Goal: Transaction & Acquisition: Book appointment/travel/reservation

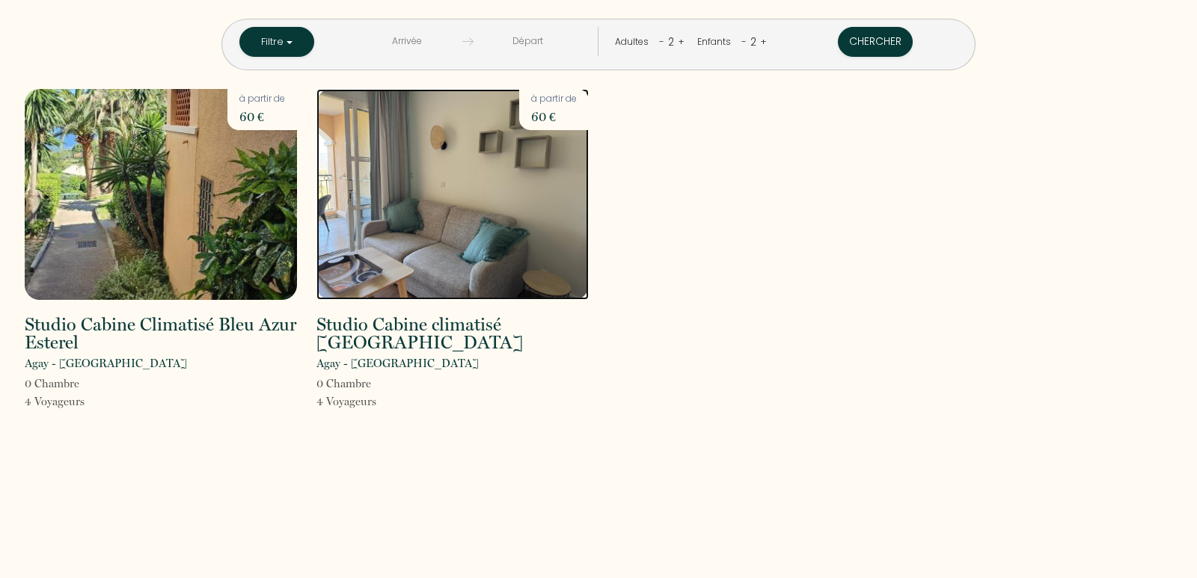
click at [443, 188] on img at bounding box center [452, 194] width 272 height 211
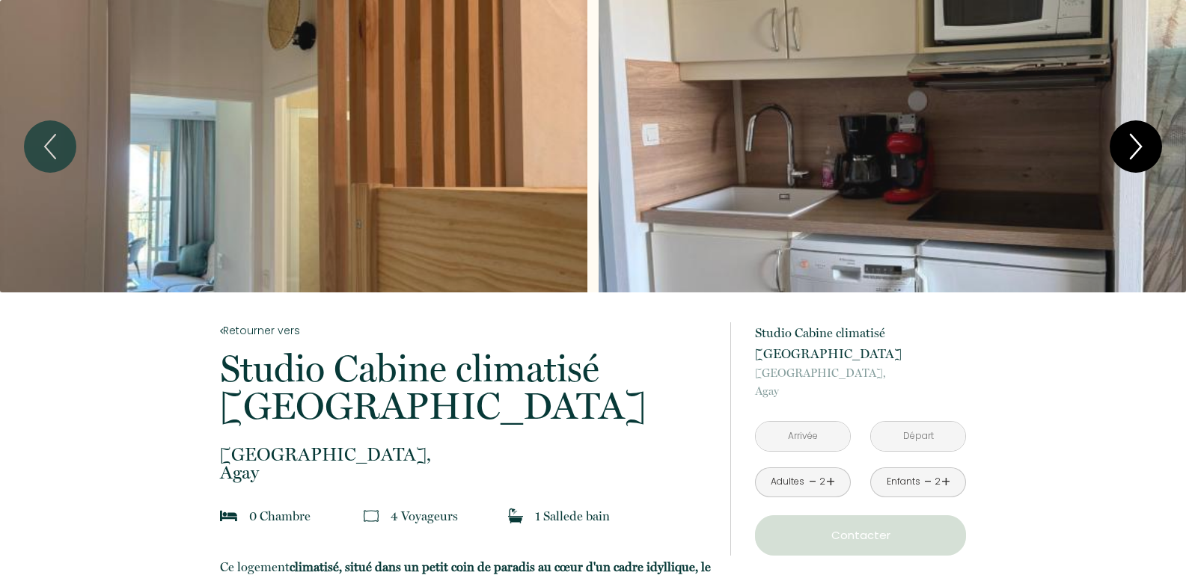
click at [1127, 153] on icon "Next" at bounding box center [1135, 146] width 31 height 45
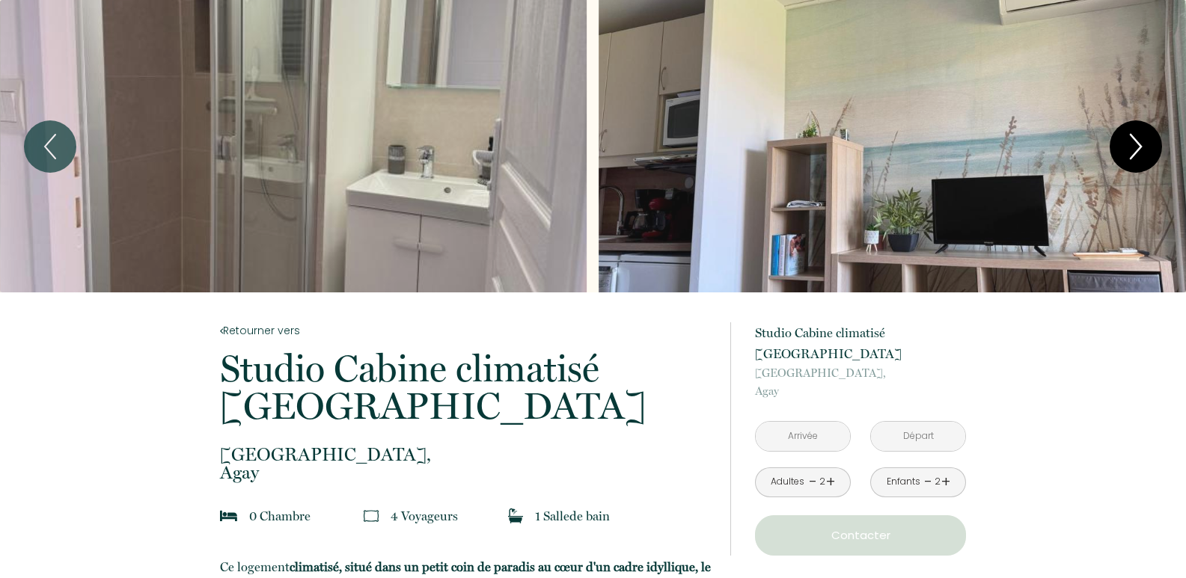
click at [1127, 153] on icon "Next" at bounding box center [1135, 146] width 31 height 45
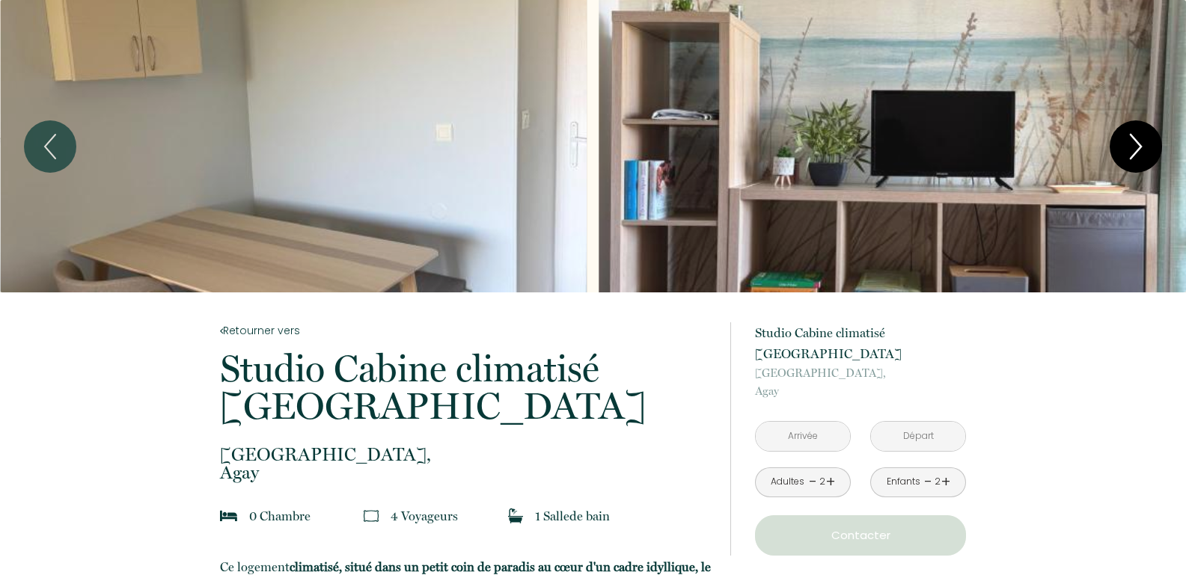
click at [1127, 153] on icon "Next" at bounding box center [1135, 146] width 31 height 45
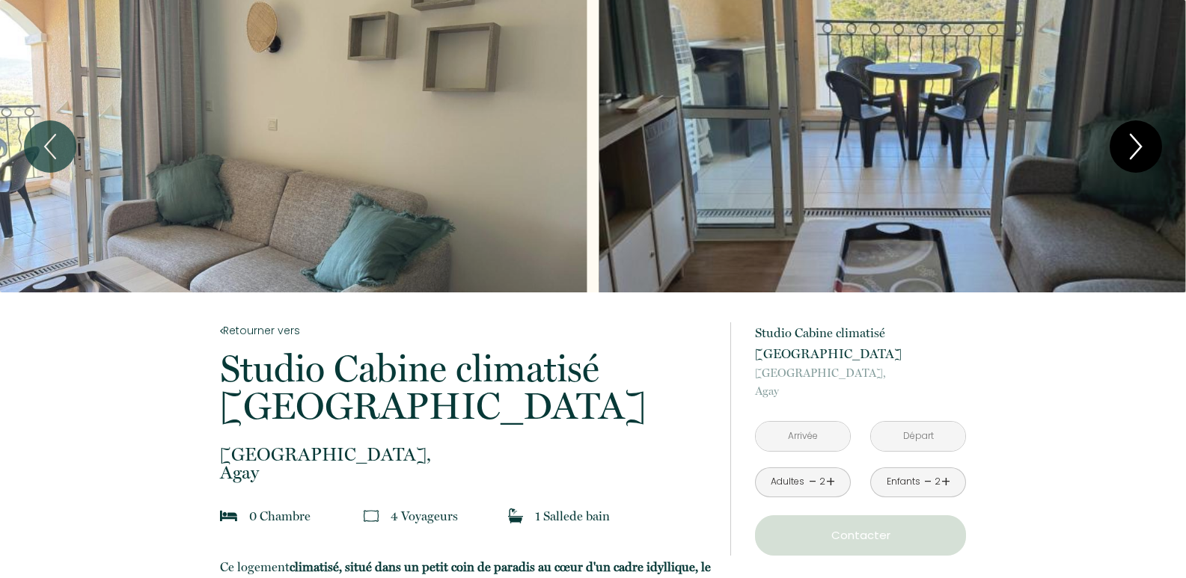
click at [1127, 153] on icon "Next" at bounding box center [1135, 146] width 31 height 45
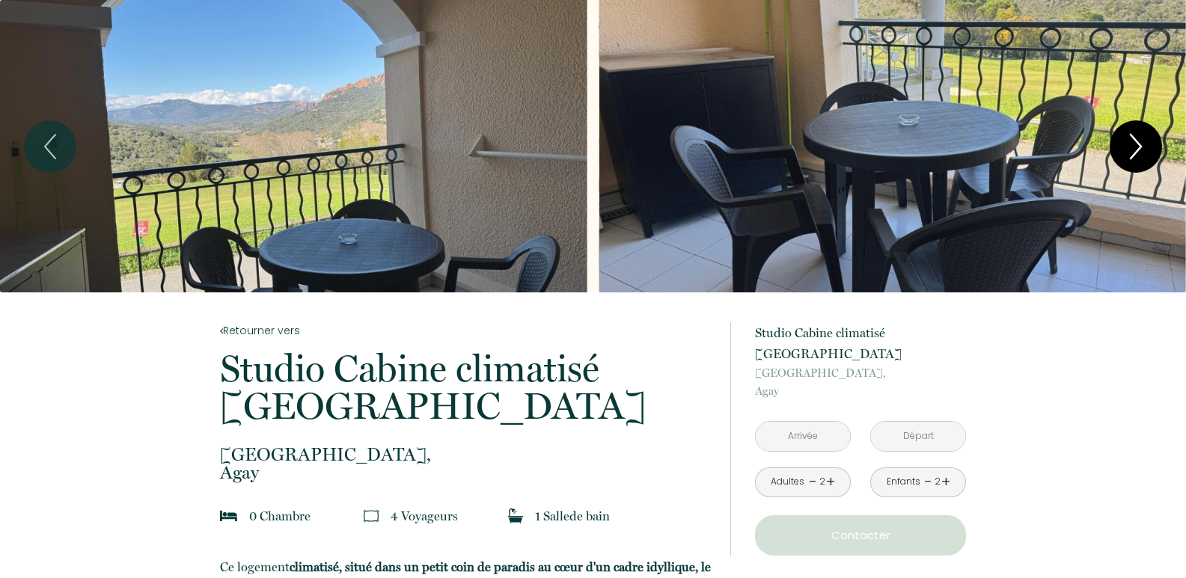
click at [1127, 153] on icon "Next" at bounding box center [1135, 146] width 31 height 45
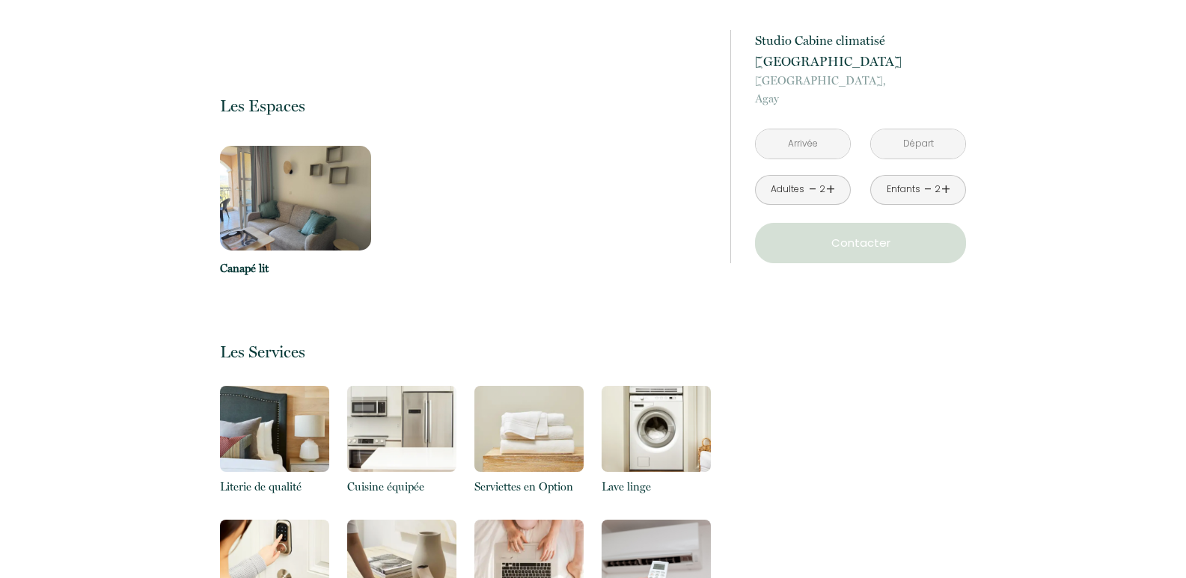
scroll to position [1496, 0]
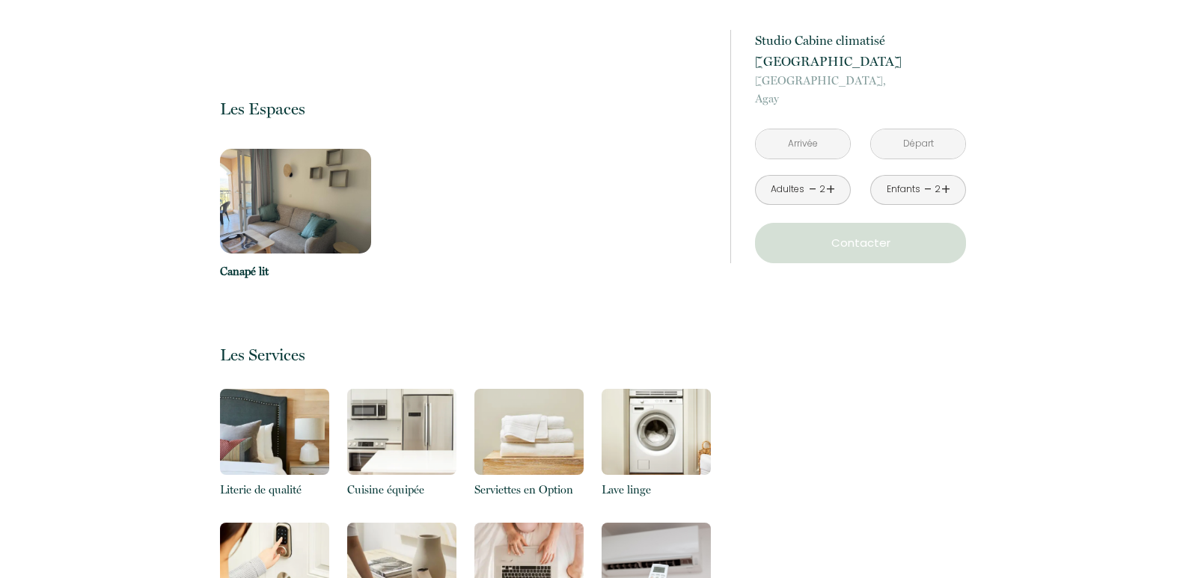
click at [307, 192] on img at bounding box center [296, 201] width 152 height 105
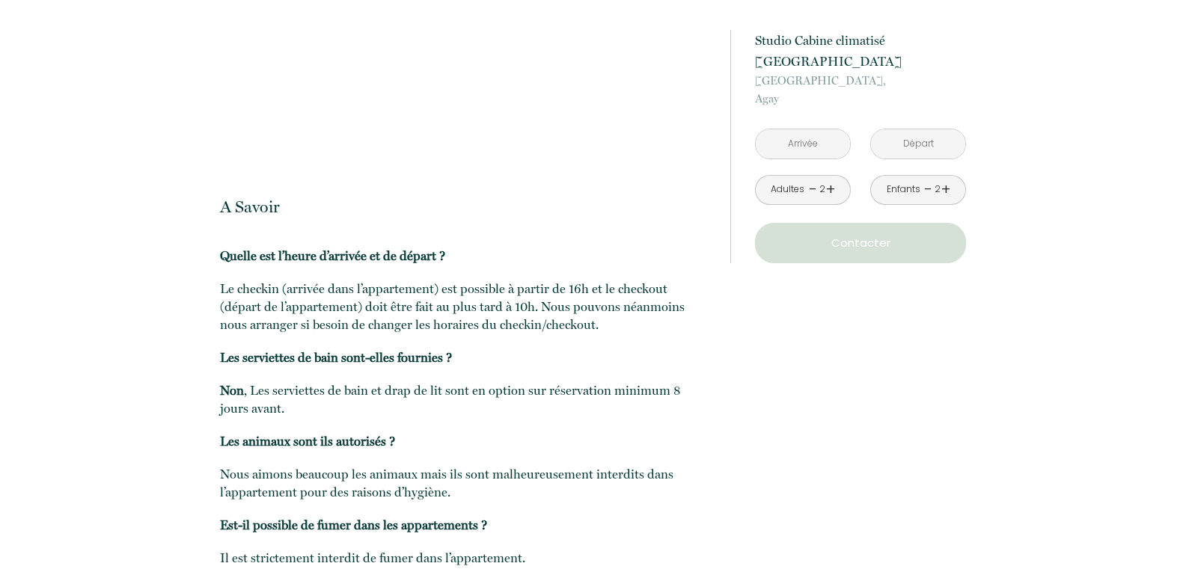
scroll to position [2610, 0]
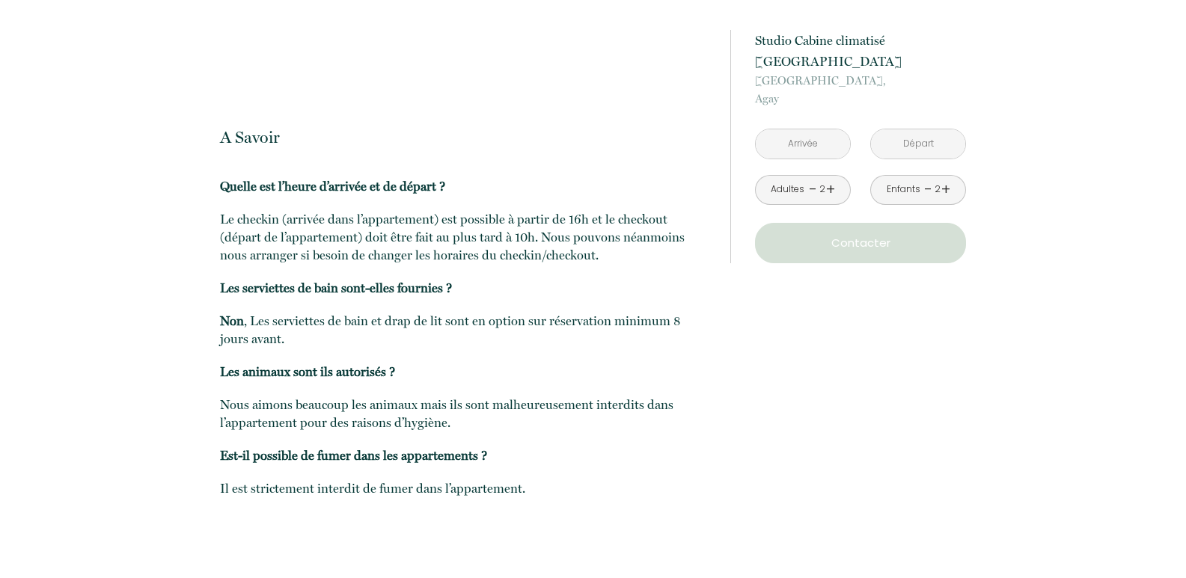
click at [811, 129] on input "text" at bounding box center [802, 143] width 94 height 29
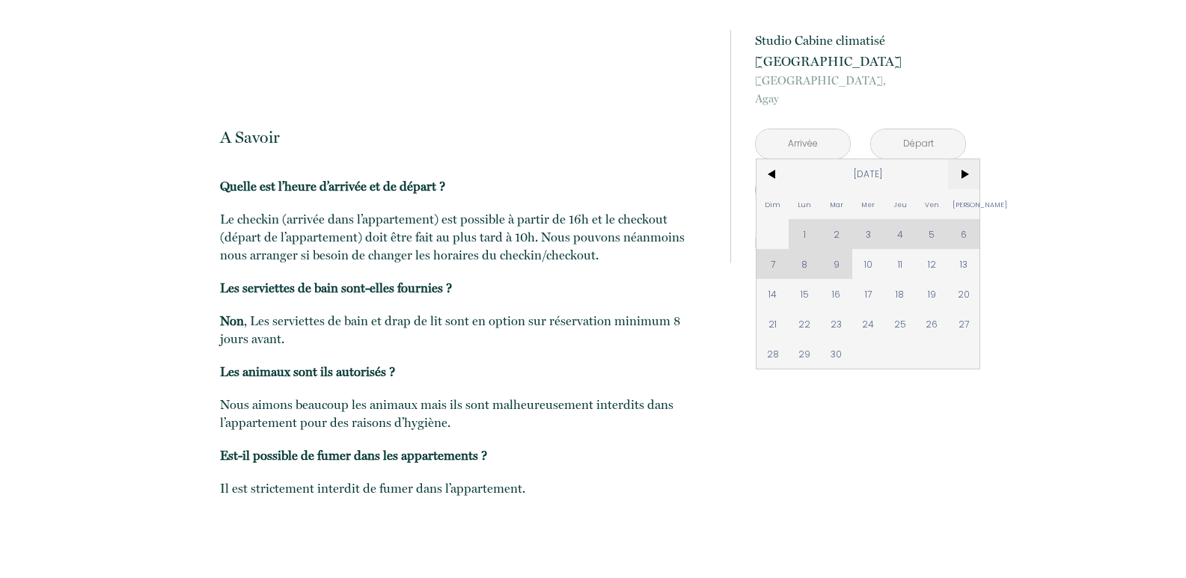
click at [957, 159] on span ">" at bounding box center [964, 174] width 32 height 30
click at [936, 249] on span "10" at bounding box center [932, 264] width 32 height 30
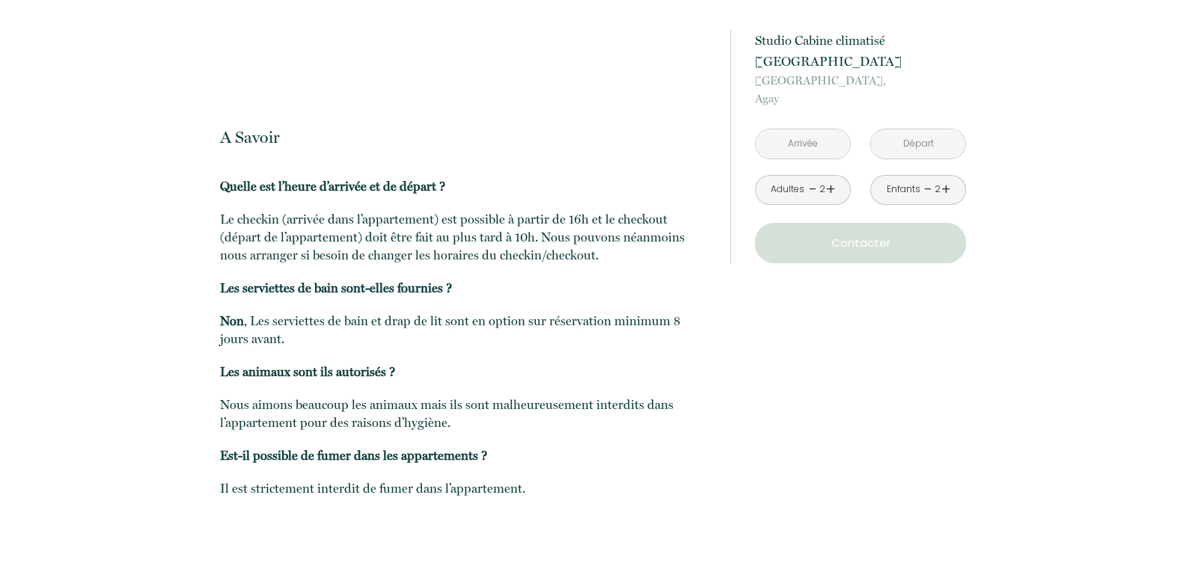
type input "[DATE]"
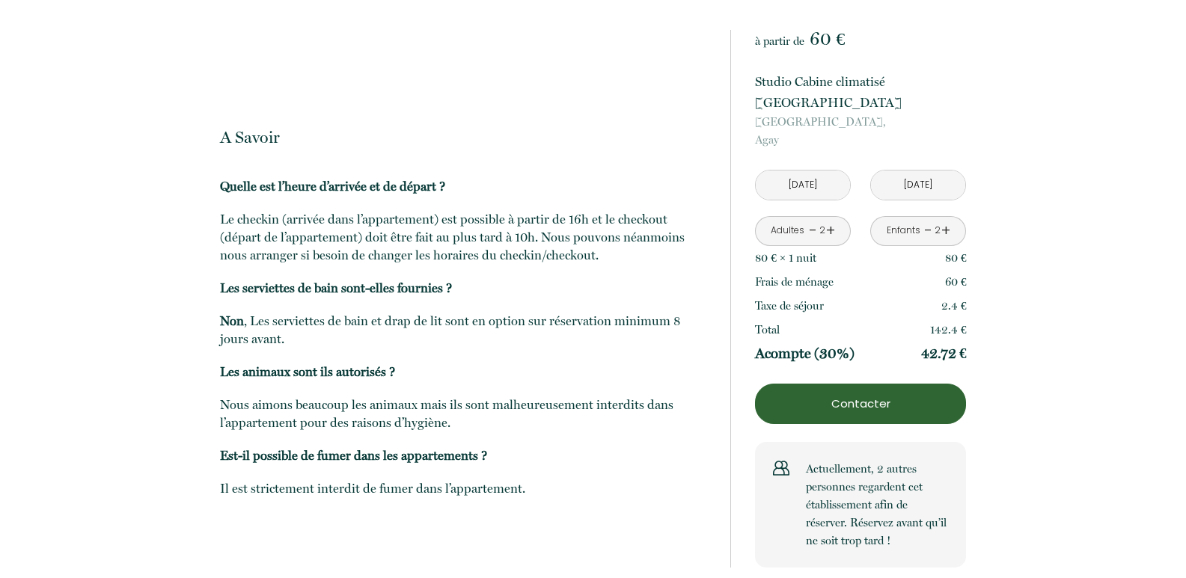
click at [829, 171] on input "[DATE]" at bounding box center [802, 185] width 94 height 29
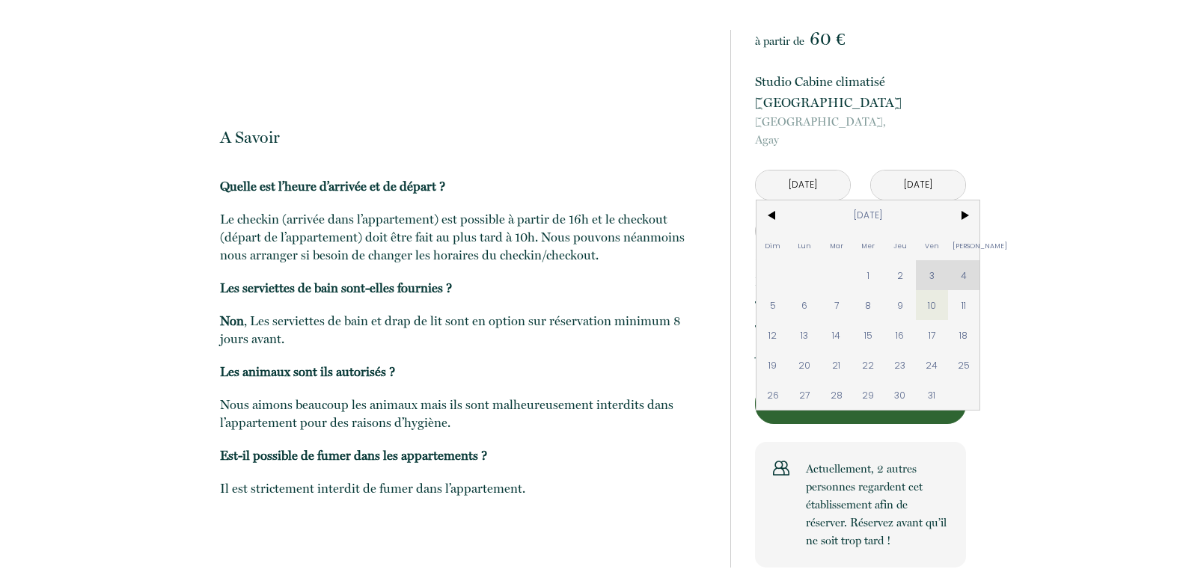
drag, startPoint x: 929, startPoint y: 287, endPoint x: 934, endPoint y: 330, distance: 43.0
click at [930, 290] on span "10" at bounding box center [932, 305] width 32 height 30
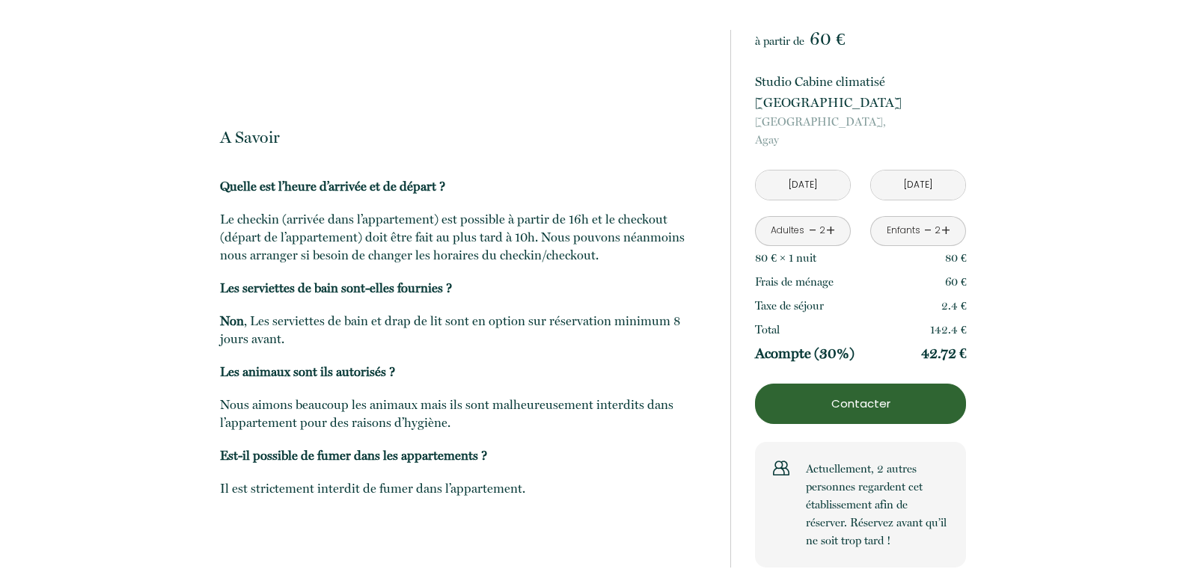
click at [909, 171] on input "[DATE]" at bounding box center [918, 185] width 94 height 29
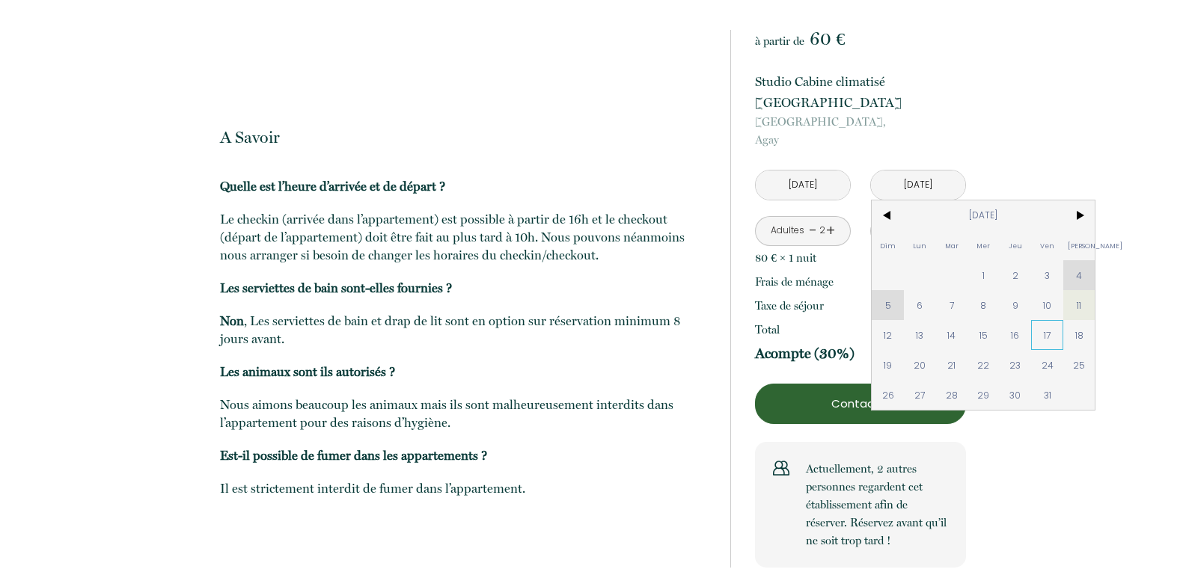
click at [1047, 320] on span "17" at bounding box center [1047, 335] width 32 height 30
type input "[DATE]"
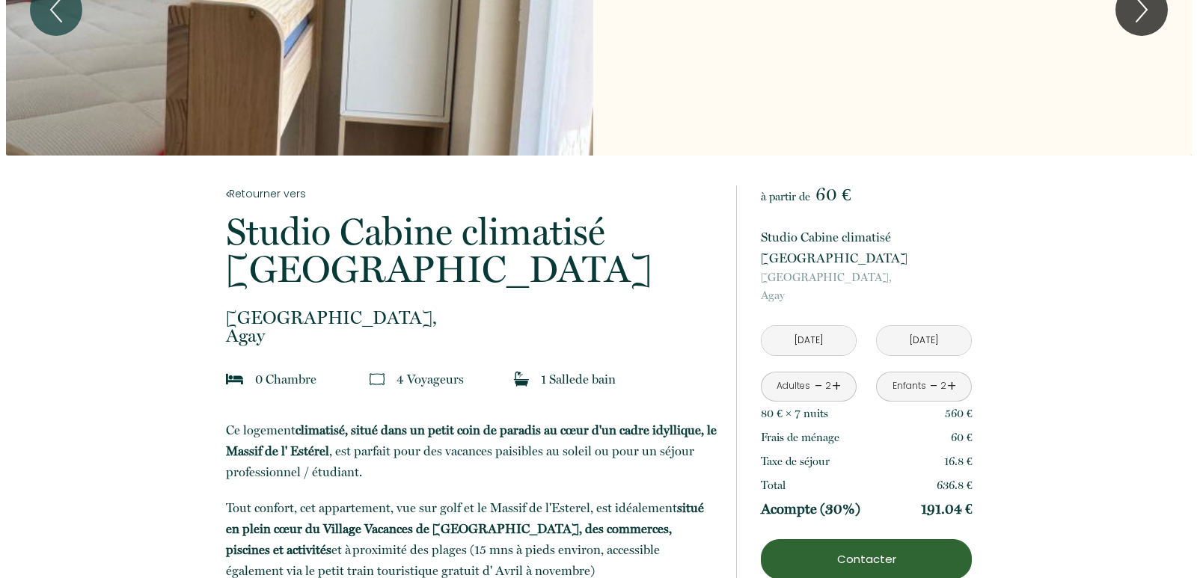
scroll to position [0, 0]
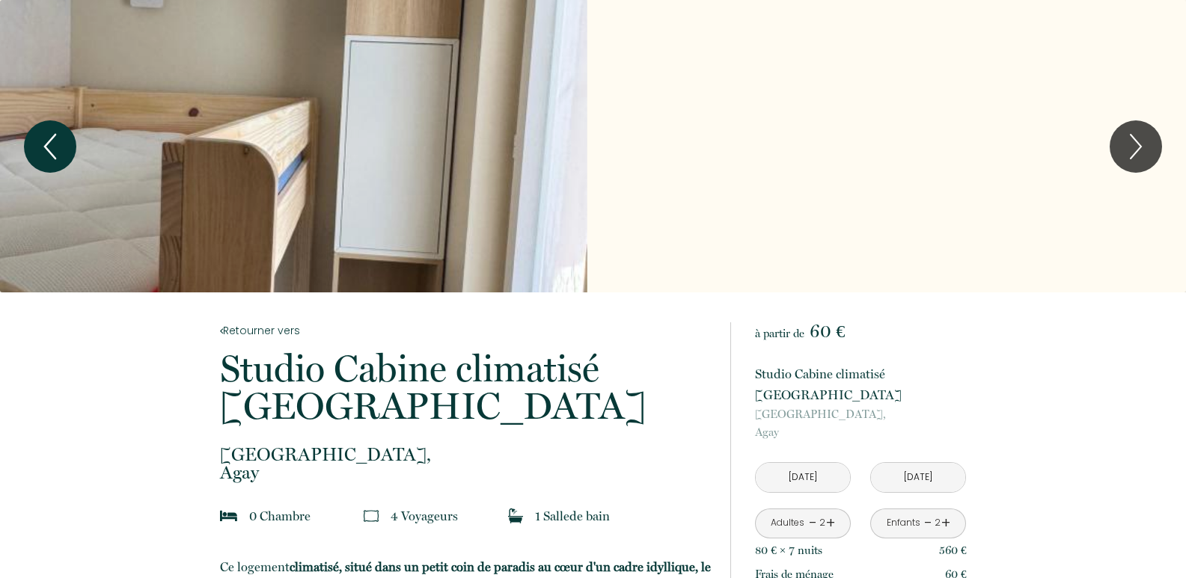
click at [58, 141] on icon "Previous" at bounding box center [49, 146] width 31 height 45
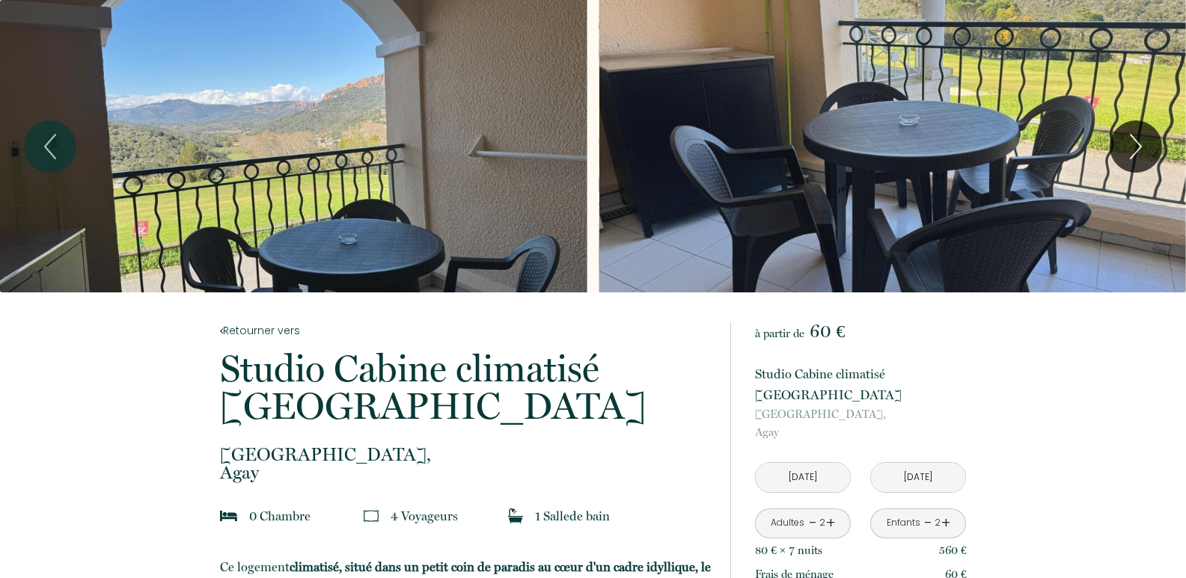
click at [360, 156] on div "Slideshow" at bounding box center [293, 146] width 587 height 292
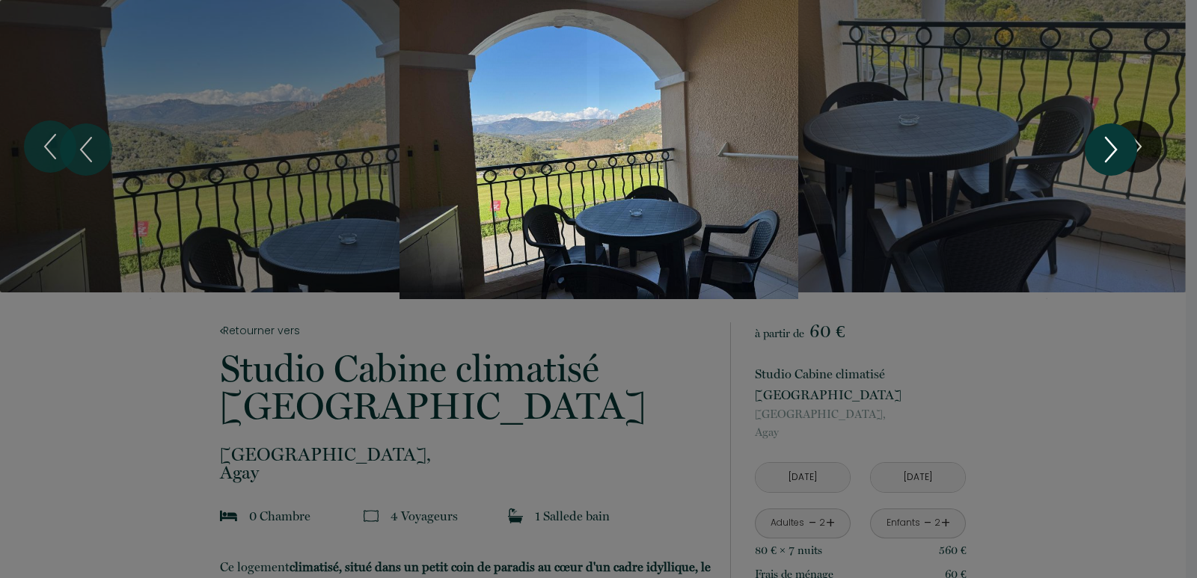
click at [1112, 153] on icon "Next" at bounding box center [1111, 150] width 10 height 24
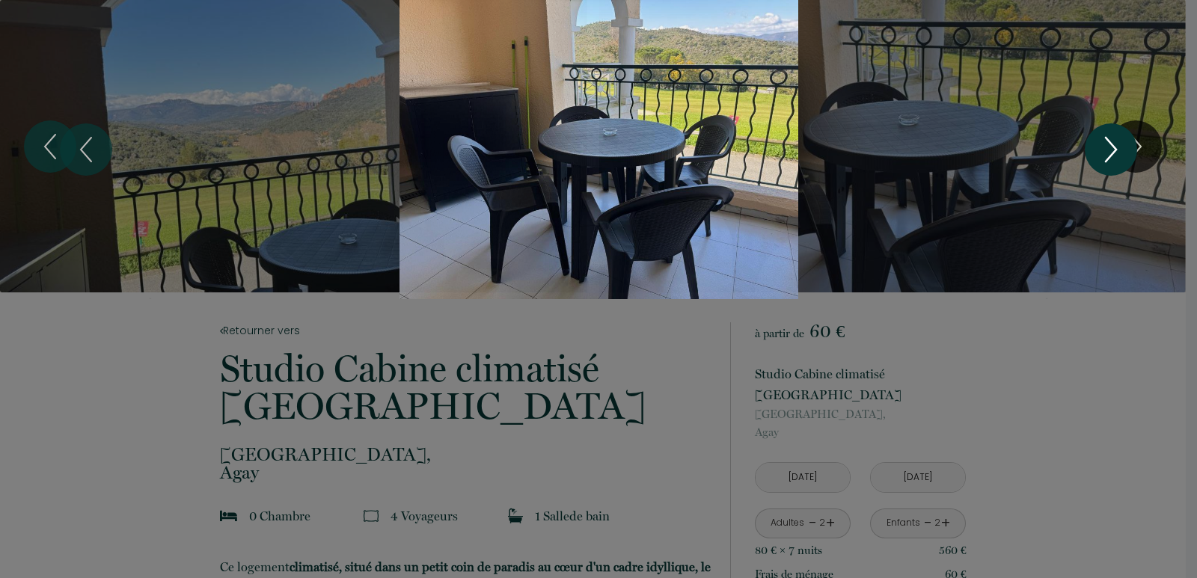
click at [1112, 153] on icon "Next" at bounding box center [1111, 150] width 10 height 24
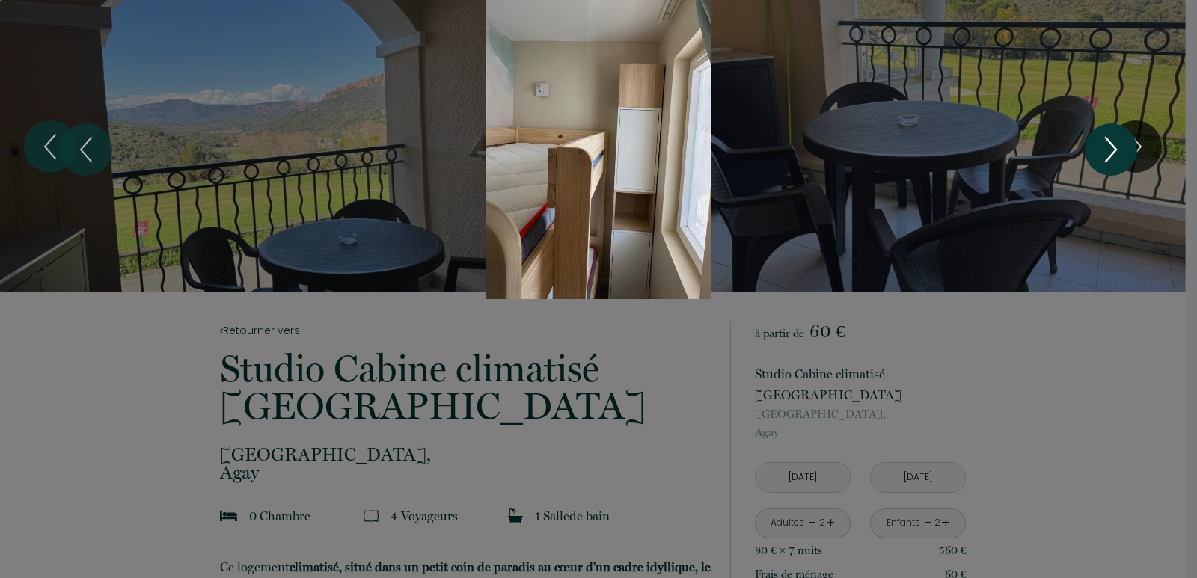
click at [1112, 153] on icon "Next" at bounding box center [1111, 150] width 10 height 24
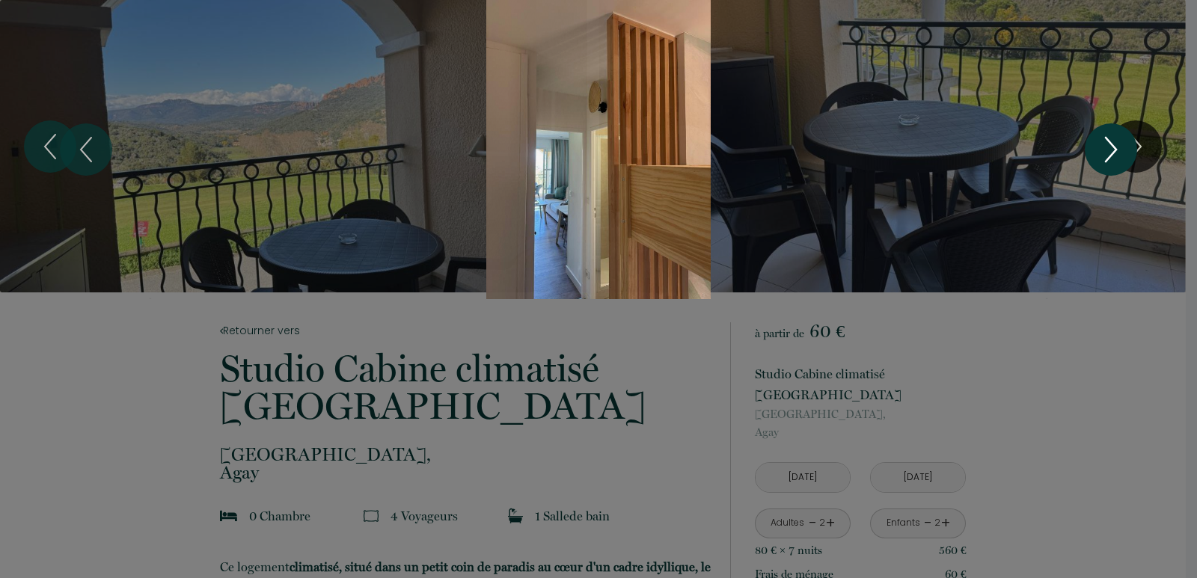
click at [1112, 153] on icon "Next" at bounding box center [1111, 150] width 10 height 24
